Goal: Check status: Check status

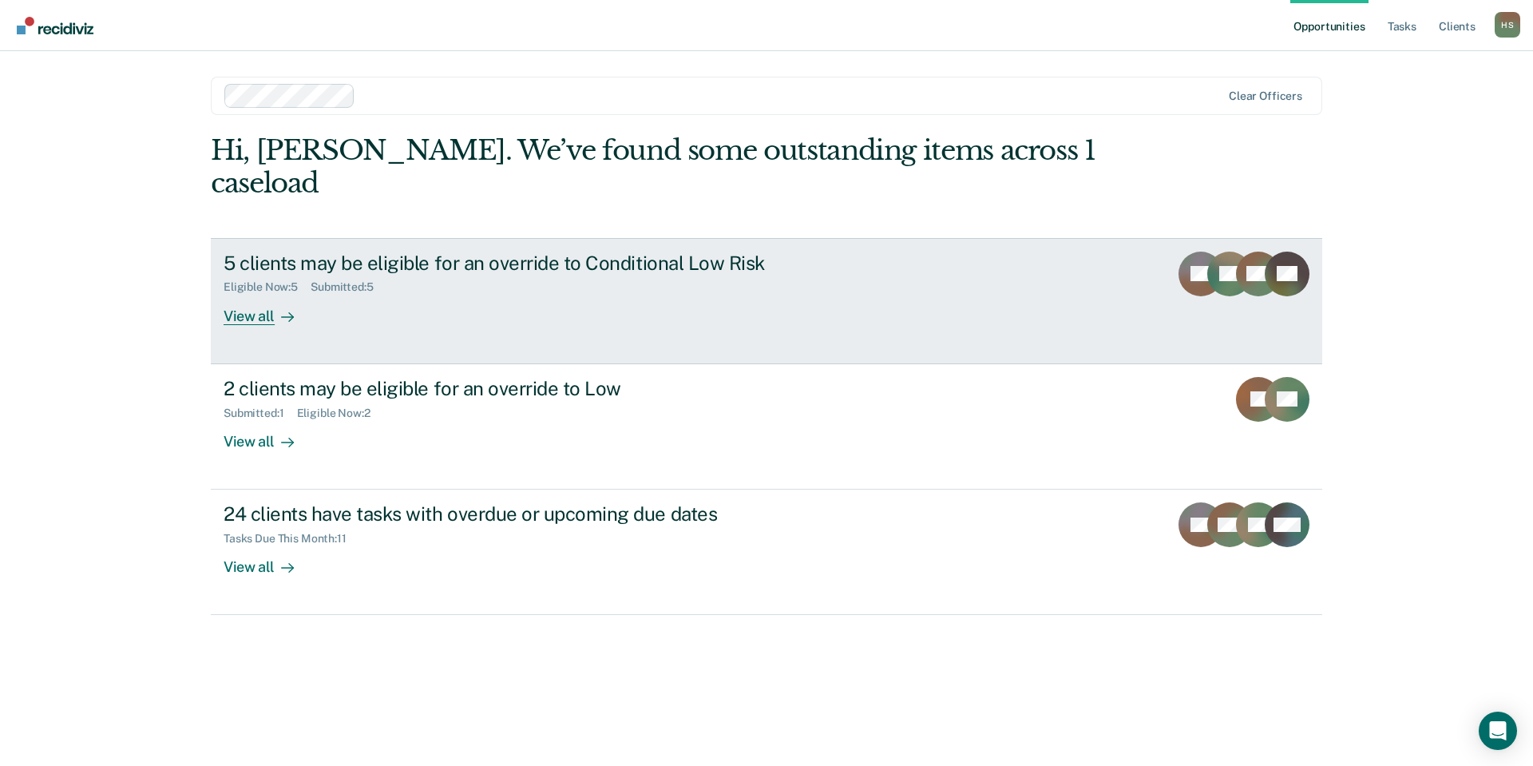
click at [250, 294] on div "View all" at bounding box center [268, 309] width 89 height 31
